Goal: Transaction & Acquisition: Purchase product/service

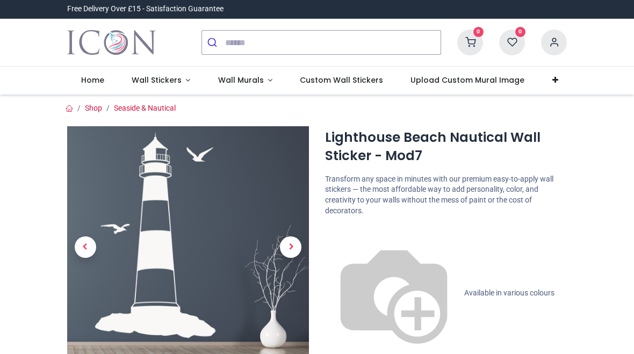
click at [297, 246] on span "Next" at bounding box center [290, 246] width 21 height 21
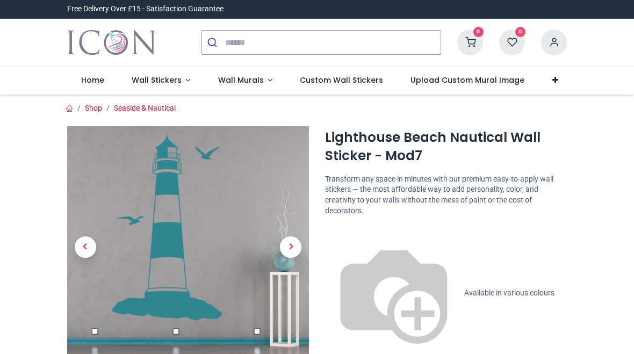
click at [292, 254] on span "Next" at bounding box center [290, 246] width 21 height 21
